Goal: Information Seeking & Learning: Learn about a topic

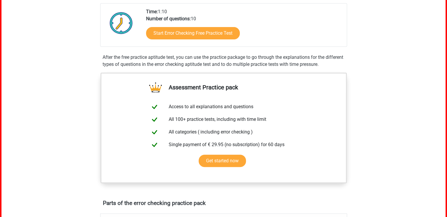
scroll to position [150, 0]
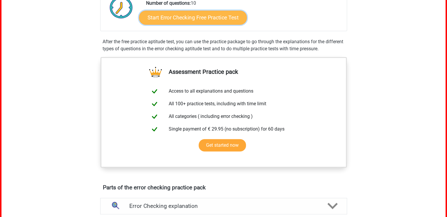
click at [206, 20] on link "Start Error Checking Free Practice Test" at bounding box center [193, 18] width 108 height 14
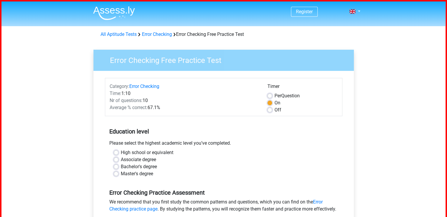
click at [121, 167] on label "Bachelor's degree" at bounding box center [139, 166] width 36 height 7
click at [116, 167] on input "Bachelor's degree" at bounding box center [116, 166] width 5 height 6
radio input "true"
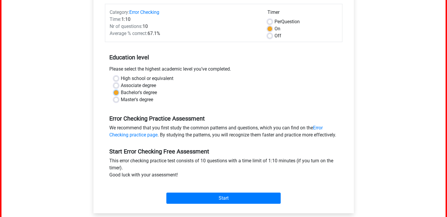
scroll to position [76, 0]
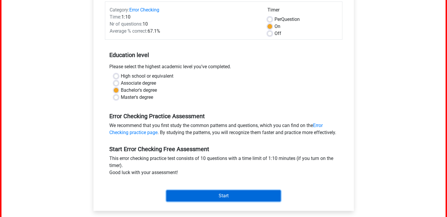
click at [230, 191] on input "Start" at bounding box center [223, 195] width 114 height 11
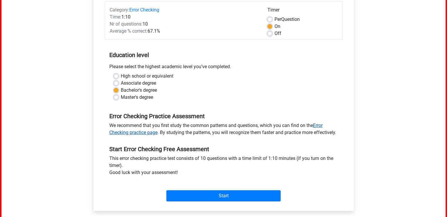
click at [315, 126] on link "Error Checking practice page" at bounding box center [215, 129] width 213 height 13
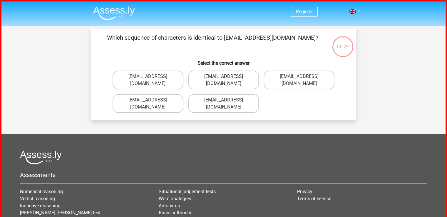
click at [234, 72] on label "Evie_Maede@jointmail.com.uk" at bounding box center [223, 80] width 71 height 19
click at [227, 76] on input "Evie_Maede@jointmail.com.uk" at bounding box center [225, 78] width 4 height 4
radio input "true"
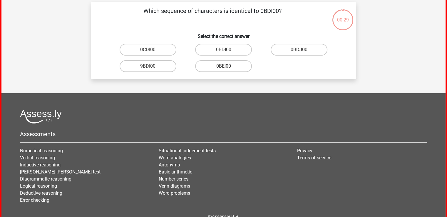
scroll to position [28, 0]
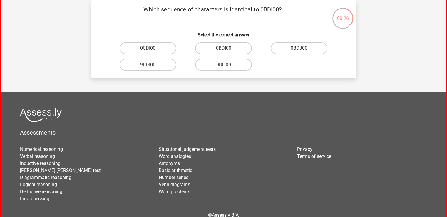
click at [183, 33] on h6 "Select the correct answer" at bounding box center [224, 32] width 246 height 10
click at [227, 50] on input "0BDI00" at bounding box center [225, 50] width 4 height 4
radio input "true"
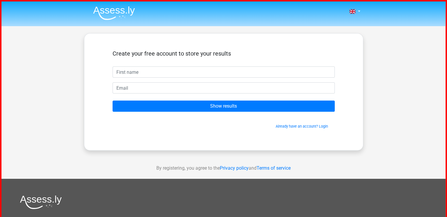
click at [173, 71] on input "text" at bounding box center [224, 71] width 222 height 11
type input "W"
type input "Wasiu"
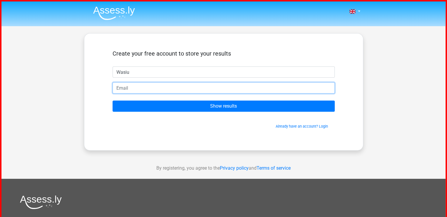
click at [166, 89] on input "email" at bounding box center [224, 87] width 222 height 11
type input "isiwasiu@gmail.com"
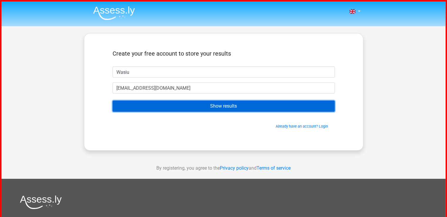
click at [219, 107] on input "Show results" at bounding box center [224, 106] width 222 height 11
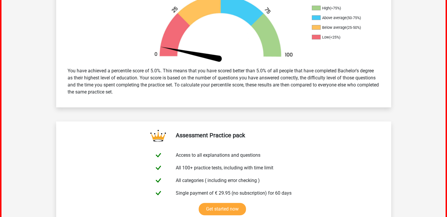
scroll to position [268, 0]
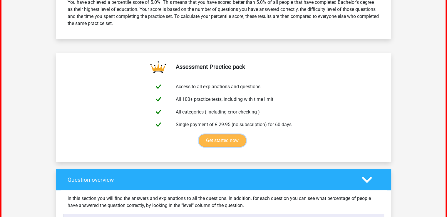
click at [231, 134] on link "Get started now" at bounding box center [222, 140] width 47 height 12
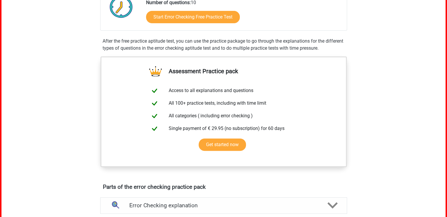
scroll to position [118, 0]
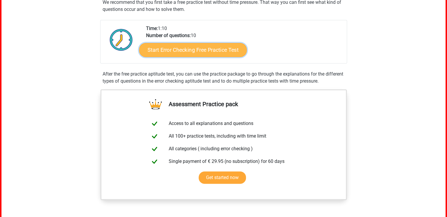
click at [202, 51] on link "Start Error Checking Free Practice Test" at bounding box center [193, 50] width 108 height 14
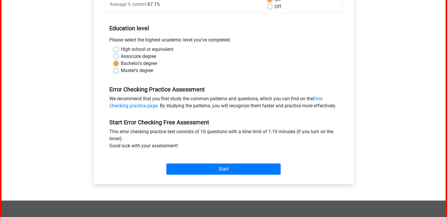
scroll to position [104, 0]
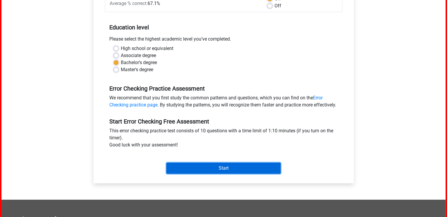
click at [225, 163] on input "Start" at bounding box center [223, 168] width 114 height 11
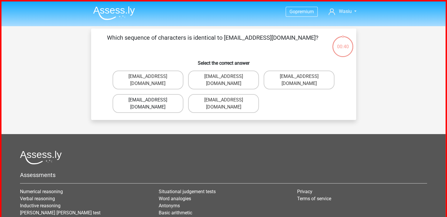
click at [142, 96] on label "[EMAIL_ADDRESS][DOMAIN_NAME]" at bounding box center [148, 103] width 71 height 19
click at [148, 100] on input "[EMAIL_ADDRESS][DOMAIN_NAME]" at bounding box center [150, 102] width 4 height 4
radio input "true"
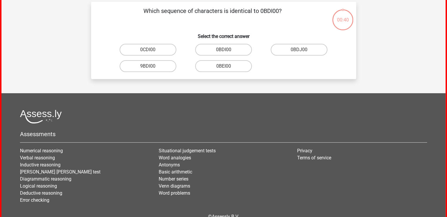
scroll to position [28, 0]
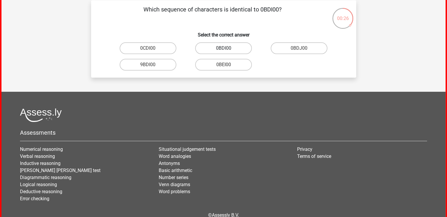
click at [215, 48] on label "0BDI00" at bounding box center [223, 48] width 57 height 12
click at [223, 48] on input "0BDI00" at bounding box center [225, 50] width 4 height 4
radio input "true"
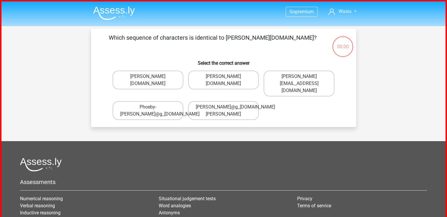
scroll to position [28, 0]
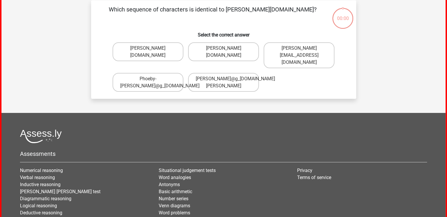
click at [146, 50] on label "[PERSON_NAME][DOMAIN_NAME]" at bounding box center [148, 51] width 71 height 19
click at [148, 50] on input "Phoebe-Patterson@g_mail.gr" at bounding box center [150, 50] width 4 height 4
radio input "true"
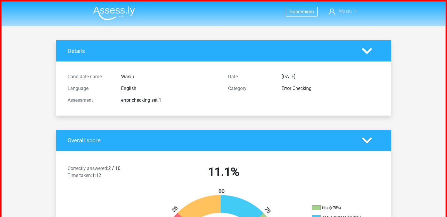
click at [349, 11] on span "Wasiu" at bounding box center [345, 12] width 13 height 6
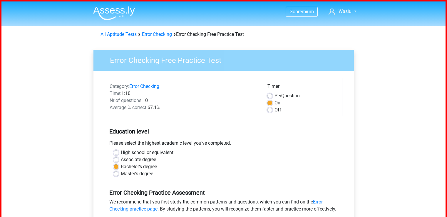
scroll to position [104, 0]
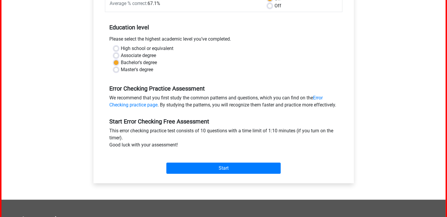
click at [76, 58] on div "Go premium Wasiu isiwasiu@gmail.com" at bounding box center [223, 125] width 444 height 457
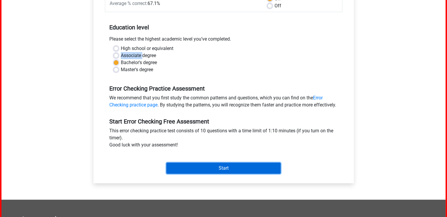
click at [210, 163] on input "Start" at bounding box center [223, 168] width 114 height 11
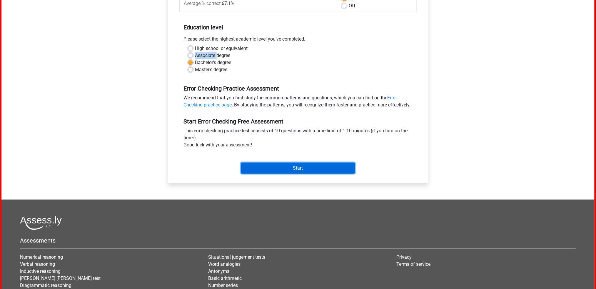
click at [302, 163] on input "Start" at bounding box center [298, 168] width 114 height 11
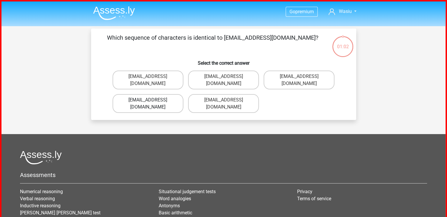
click at [140, 94] on label "[EMAIL_ADDRESS][DOMAIN_NAME]" at bounding box center [148, 103] width 71 height 19
click at [148, 100] on input "[EMAIL_ADDRESS][DOMAIN_NAME]" at bounding box center [150, 102] width 4 height 4
radio input "true"
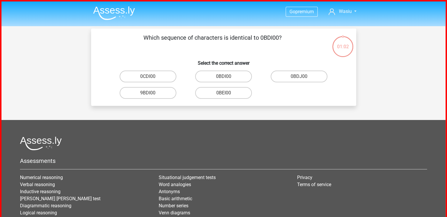
scroll to position [28, 0]
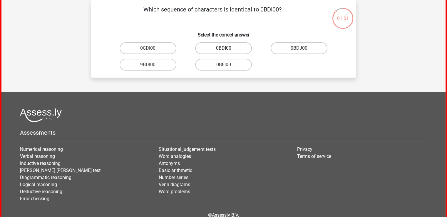
click at [218, 46] on label "0BDI00" at bounding box center [223, 48] width 57 height 12
click at [223, 48] on input "0BDI00" at bounding box center [225, 50] width 4 height 4
radio input "true"
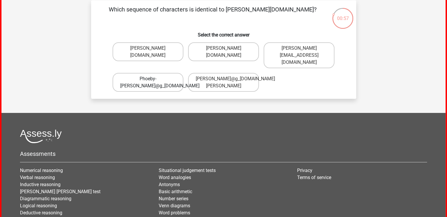
click at [145, 73] on label "Phoeby-Patterson@g_mail.gr" at bounding box center [148, 82] width 71 height 19
click at [148, 79] on input "Phoeby-Patterson@g_mail.gr" at bounding box center [150, 81] width 4 height 4
radio input "true"
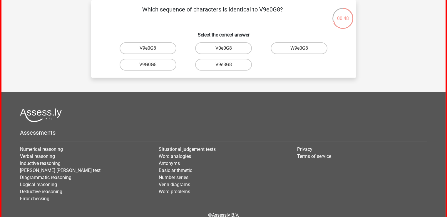
click at [150, 50] on input "V9e0G8" at bounding box center [150, 50] width 4 height 4
radio input "true"
click at [223, 51] on input "91O51S" at bounding box center [225, 50] width 4 height 4
radio input "true"
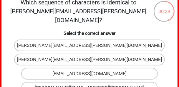
drag, startPoint x: 242, startPoint y: 19, endPoint x: 97, endPoint y: 7, distance: 145.9
click at [97, 7] on p "Which sequence of characters is identical to [PERSON_NAME][EMAIL_ADDRESS][PERSO…" at bounding box center [78, 11] width 149 height 26
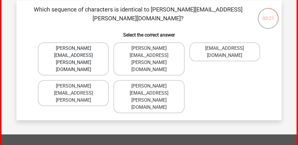
click at [77, 47] on label "Connor.Paterson@mailme.com" at bounding box center [73, 58] width 71 height 33
click at [77, 48] on input "Connor.Paterson@mailme.com" at bounding box center [75, 50] width 4 height 4
radio input "true"
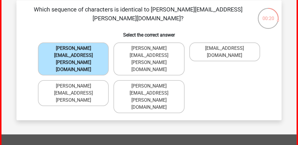
scroll to position [29, 0]
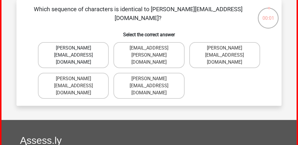
click at [77, 56] on label "Ava-Carroll@mailme.uk.com" at bounding box center [73, 55] width 71 height 26
click at [77, 52] on input "Ava-Carroll@mailme.uk.com" at bounding box center [75, 50] width 4 height 4
radio input "true"
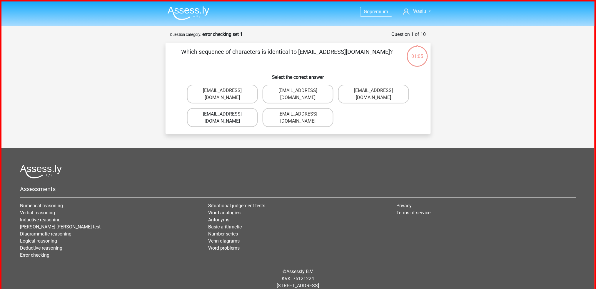
click at [212, 108] on label "Evie_Meade@jointmail.co.uk" at bounding box center [222, 117] width 71 height 19
click at [222, 114] on input "Evie_Meade@jointmail.co.uk" at bounding box center [224, 116] width 4 height 4
radio input "true"
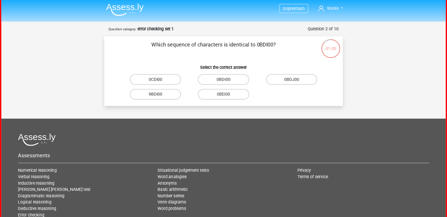
scroll to position [2, 0]
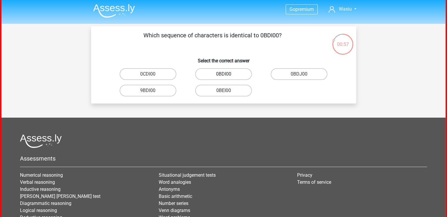
click at [228, 77] on label "0BDI00" at bounding box center [223, 74] width 57 height 12
click at [227, 77] on input "0BDI00" at bounding box center [225, 76] width 4 height 4
radio input "true"
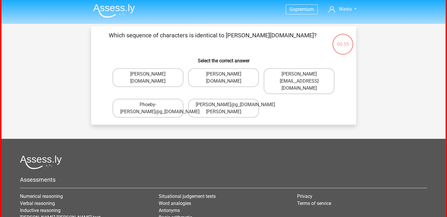
scroll to position [28, 0]
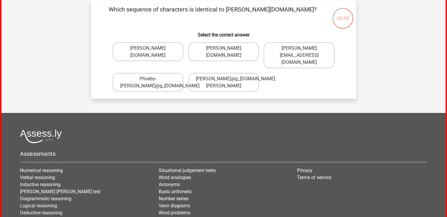
click at [148, 51] on input "Phoebe-Patterson@g_mail.gr" at bounding box center [150, 50] width 4 height 4
radio input "true"
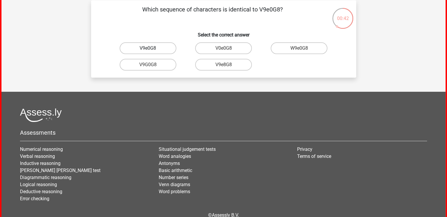
click at [155, 50] on label "V9e0G8" at bounding box center [148, 48] width 57 height 12
click at [152, 50] on input "V9e0G8" at bounding box center [150, 50] width 4 height 4
radio input "true"
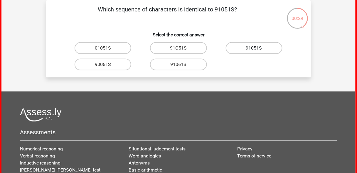
click at [237, 49] on label "91051S" at bounding box center [254, 48] width 57 height 12
click at [254, 49] on input "91051S" at bounding box center [256, 50] width 4 height 4
radio input "true"
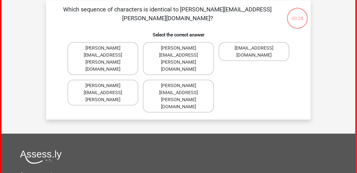
click at [237, 49] on label "Conor.Paterson@mailme.com" at bounding box center [254, 51] width 71 height 19
click at [254, 49] on input "Conor.Paterson@mailme.com" at bounding box center [256, 50] width 4 height 4
radio input "true"
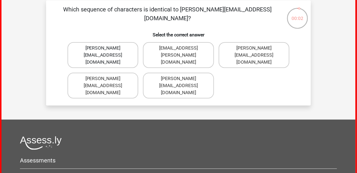
click at [124, 56] on label "Ava-Carroll@mailme.uk.com" at bounding box center [103, 55] width 71 height 26
click at [107, 52] on input "Ava-Carroll@mailme.uk.com" at bounding box center [105, 50] width 4 height 4
radio input "true"
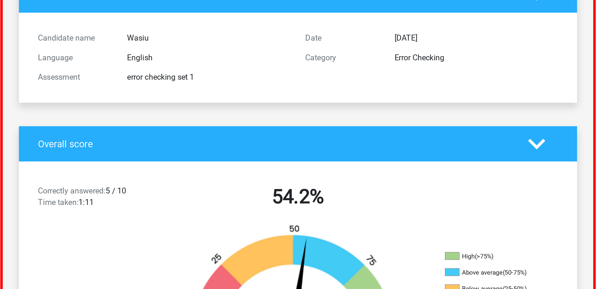
scroll to position [53, 0]
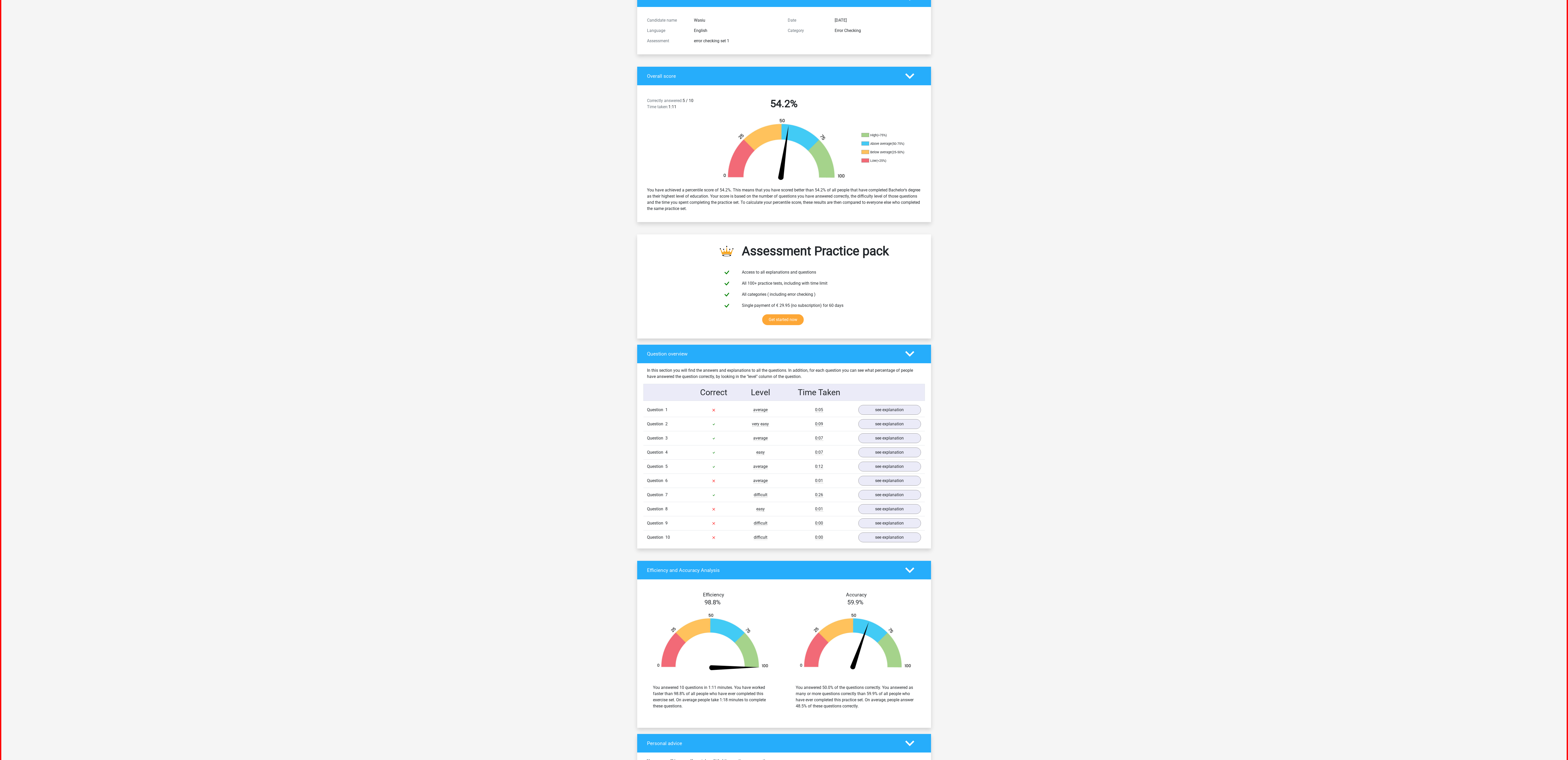
drag, startPoint x: 57, startPoint y: 0, endPoint x: 1084, endPoint y: 426, distance: 1111.8
click at [313, 152] on div "Go premium Wasiu [EMAIL_ADDRESS][DOMAIN_NAME]" at bounding box center [783, 517] width 1565 height 1126
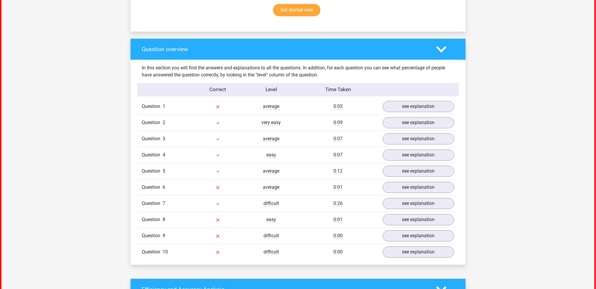
scroll to position [397, 0]
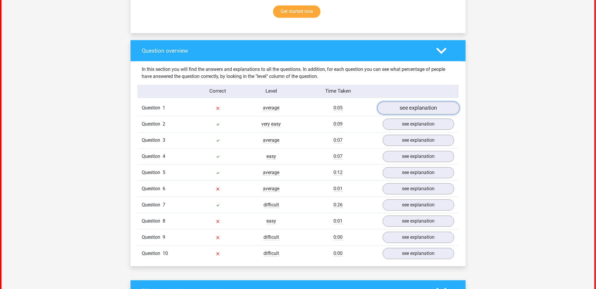
click at [357, 103] on link "see explanation" at bounding box center [418, 108] width 82 height 13
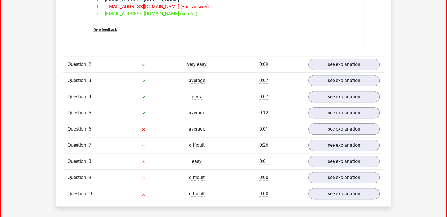
scroll to position [561, 0]
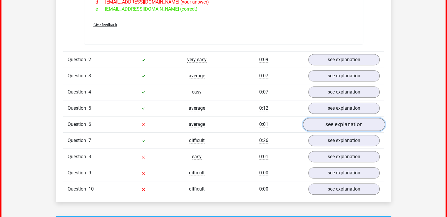
click at [356, 118] on link "see explanation" at bounding box center [344, 124] width 82 height 13
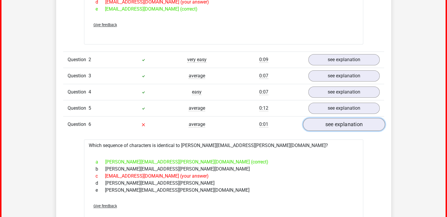
click at [340, 118] on link "see explanation" at bounding box center [344, 124] width 82 height 13
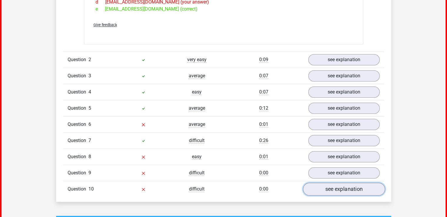
click at [342, 173] on link "see explanation" at bounding box center [344, 189] width 82 height 13
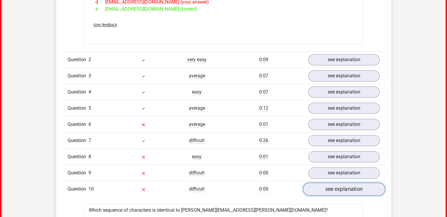
click at [342, 173] on link "see explanation" at bounding box center [344, 189] width 82 height 13
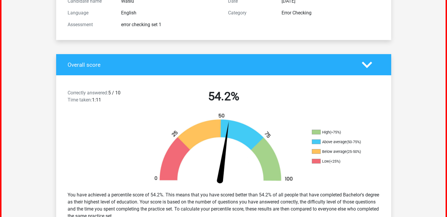
scroll to position [0, 0]
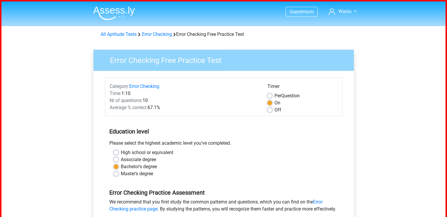
scroll to position [78, 0]
